Goal: Task Accomplishment & Management: Manage account settings

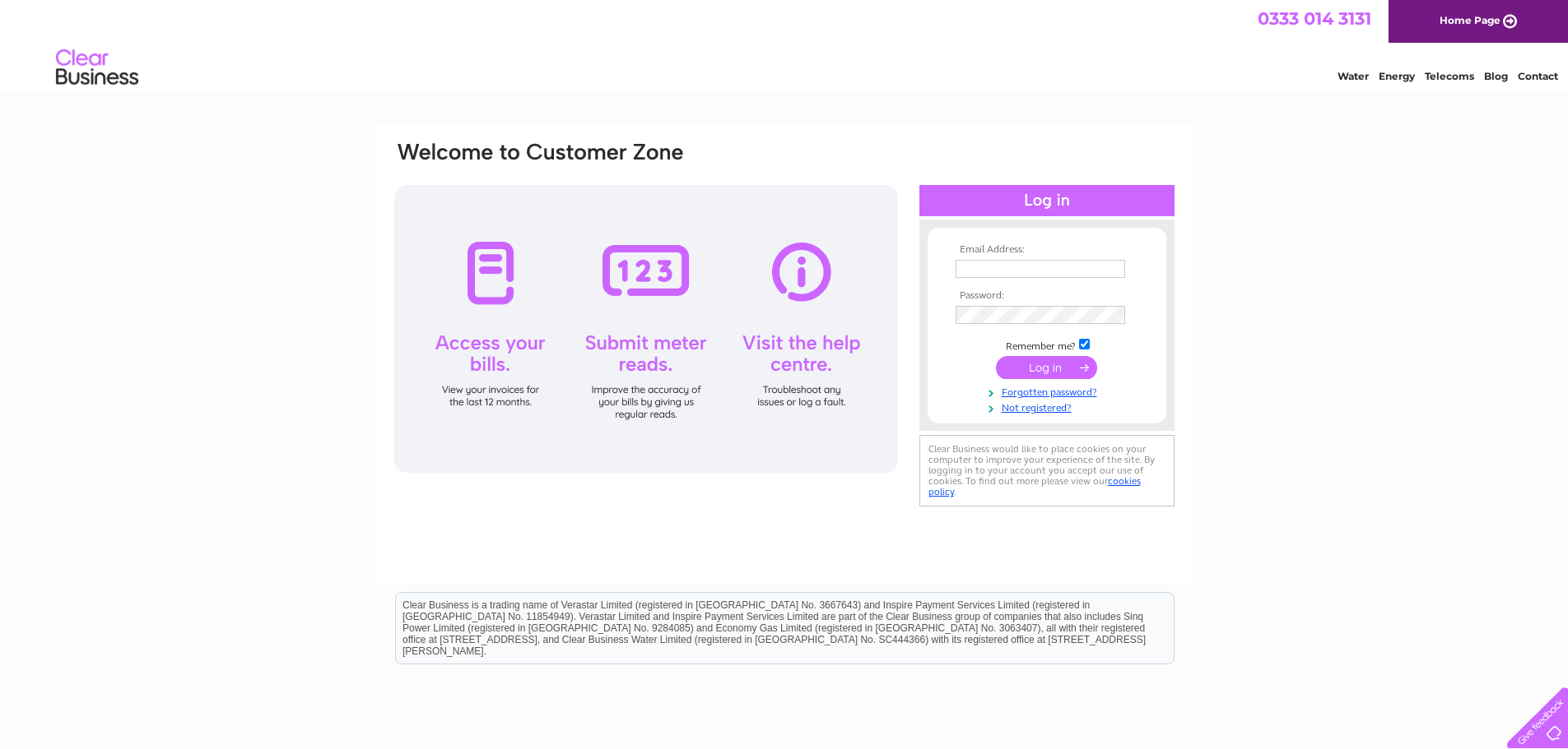
type input "sandylanegarage@aol.com"
click at [1032, 362] on input "submit" at bounding box center [1046, 368] width 102 height 23
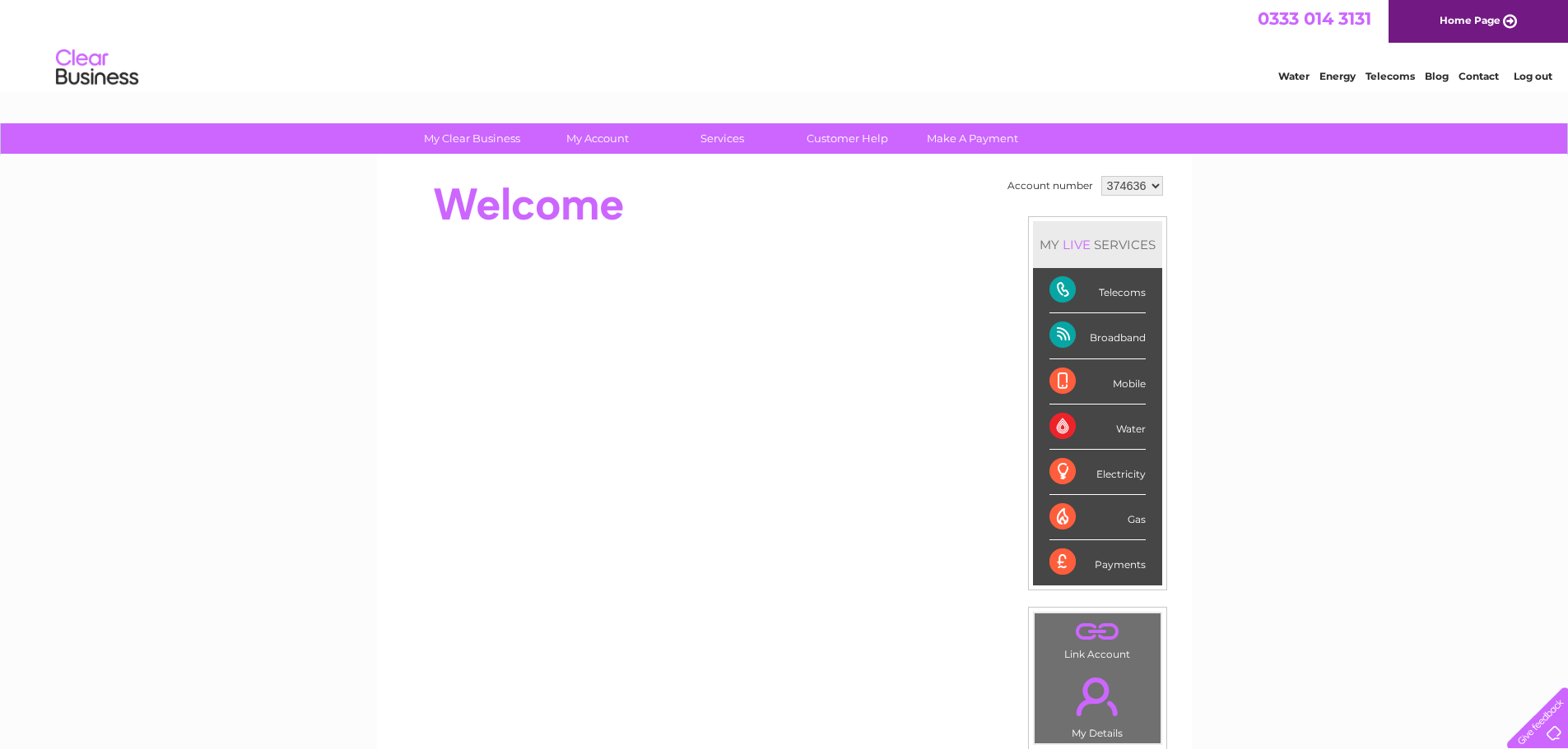
click at [1116, 290] on div "Telecoms" at bounding box center [1097, 291] width 97 height 45
click at [1063, 272] on div "Telecoms" at bounding box center [1097, 291] width 97 height 45
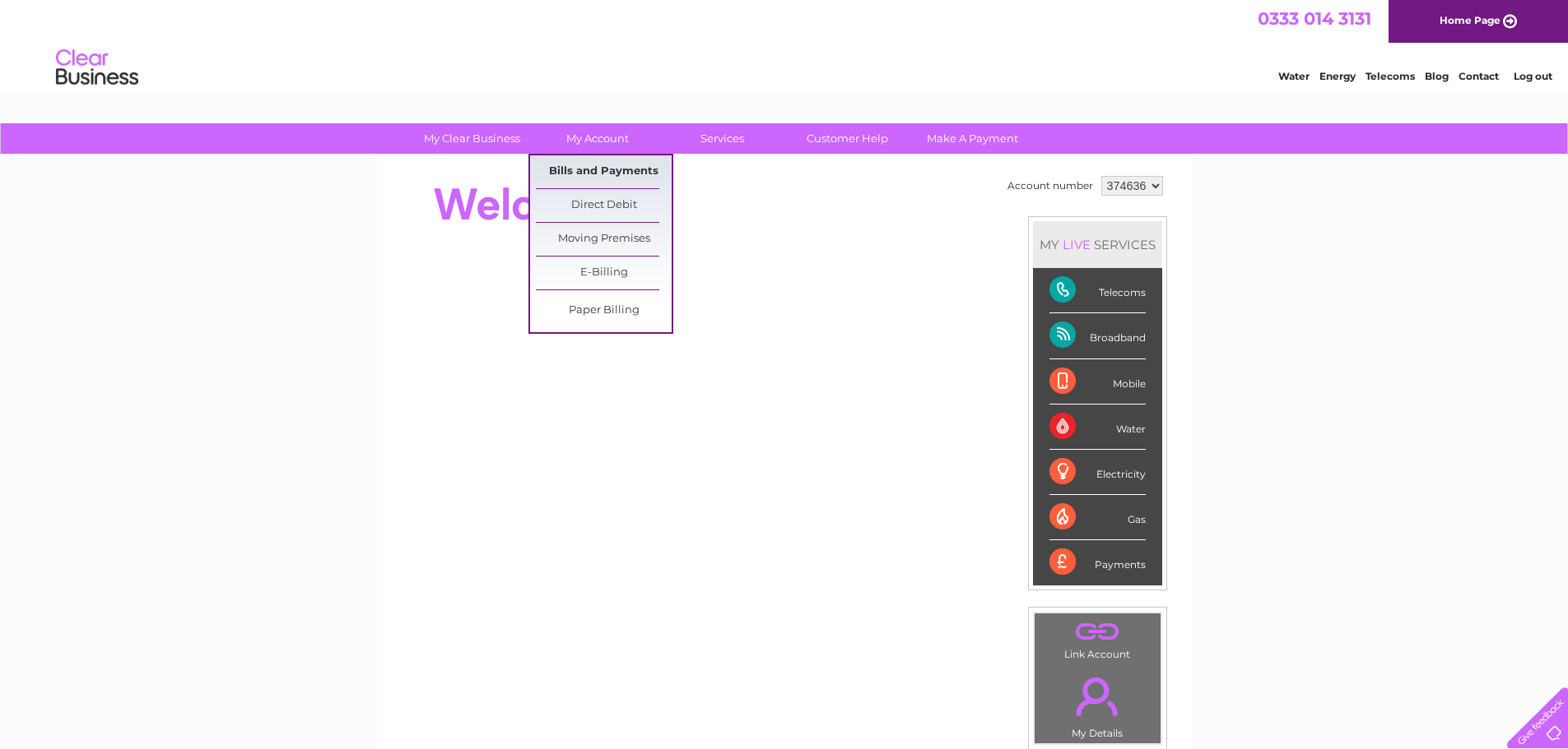
click at [623, 171] on link "Bills and Payments" at bounding box center [603, 172] width 136 height 33
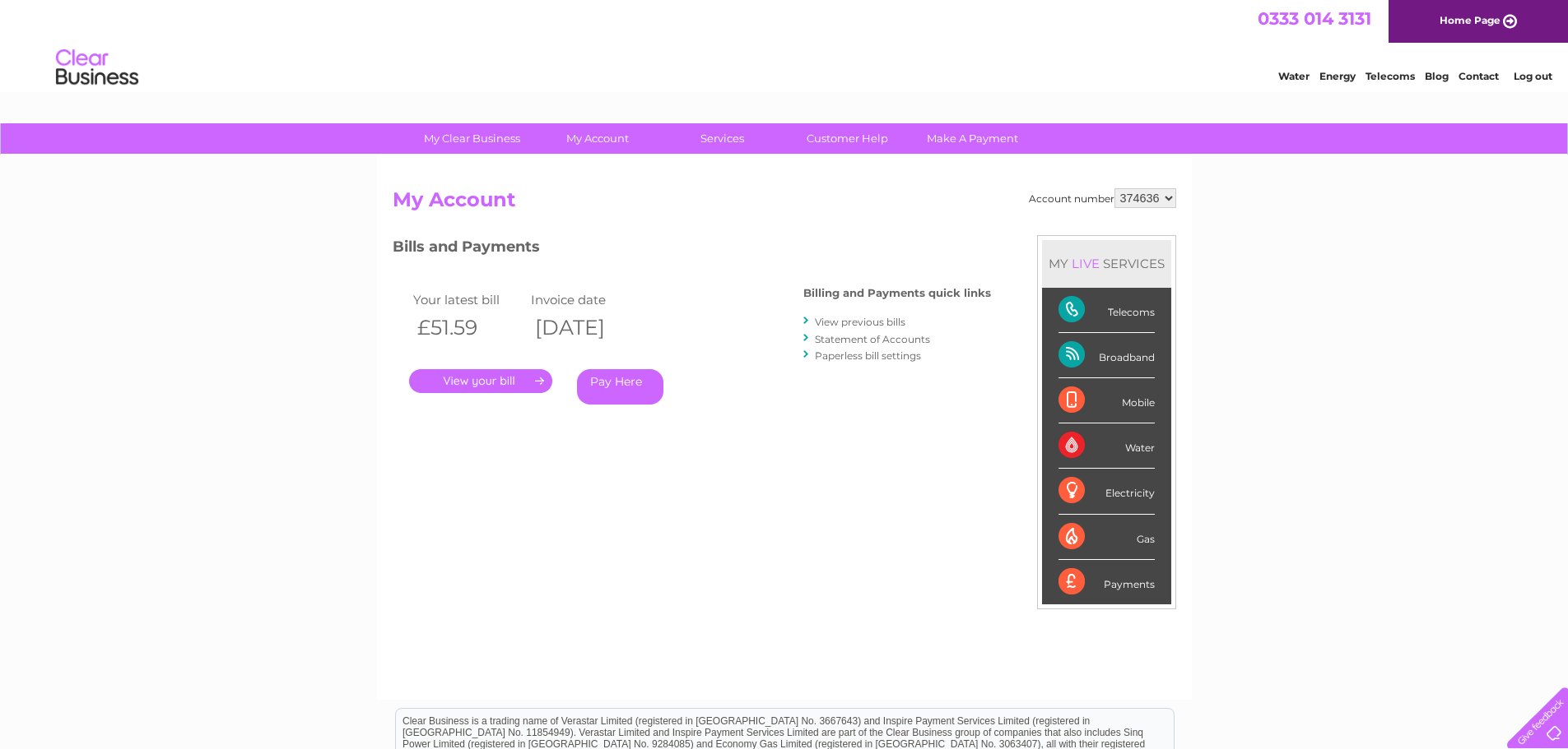
click at [1518, 76] on link "Log out" at bounding box center [1533, 76] width 39 height 13
